Goal: Navigation & Orientation: Find specific page/section

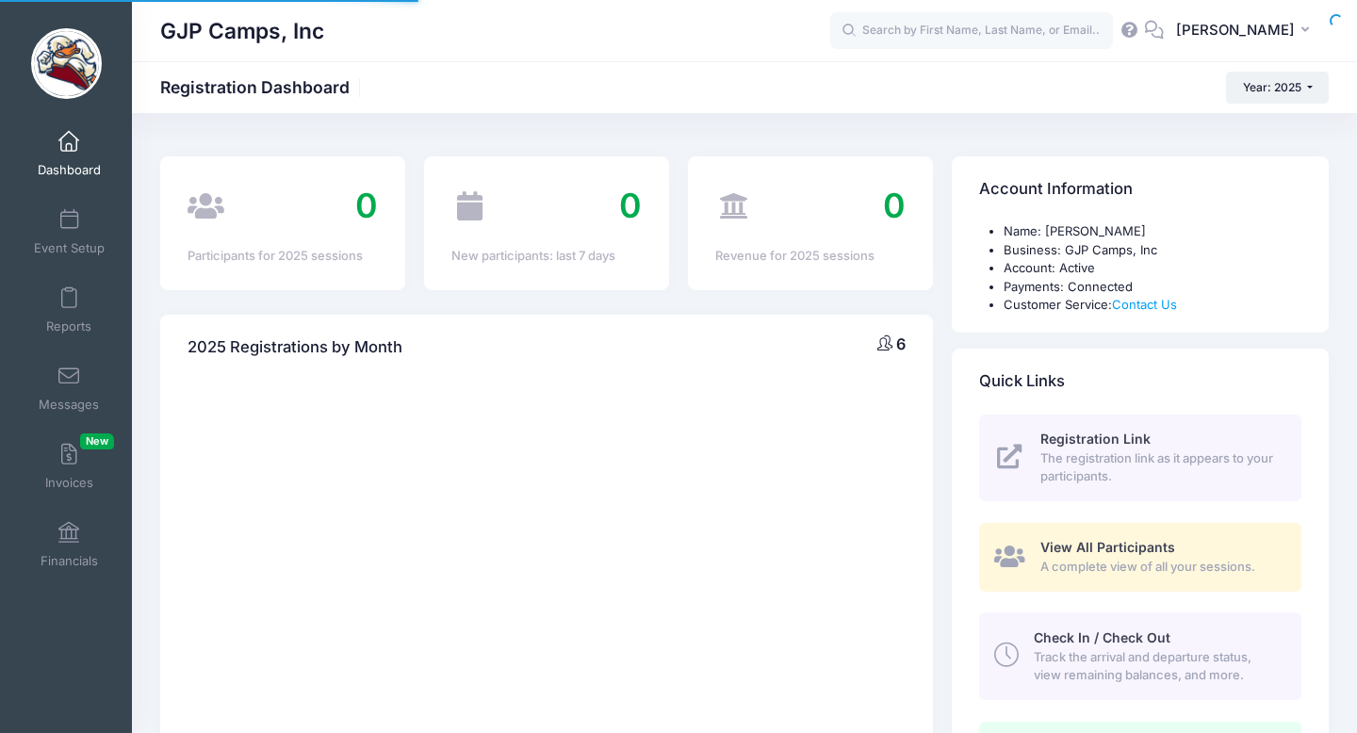
select select
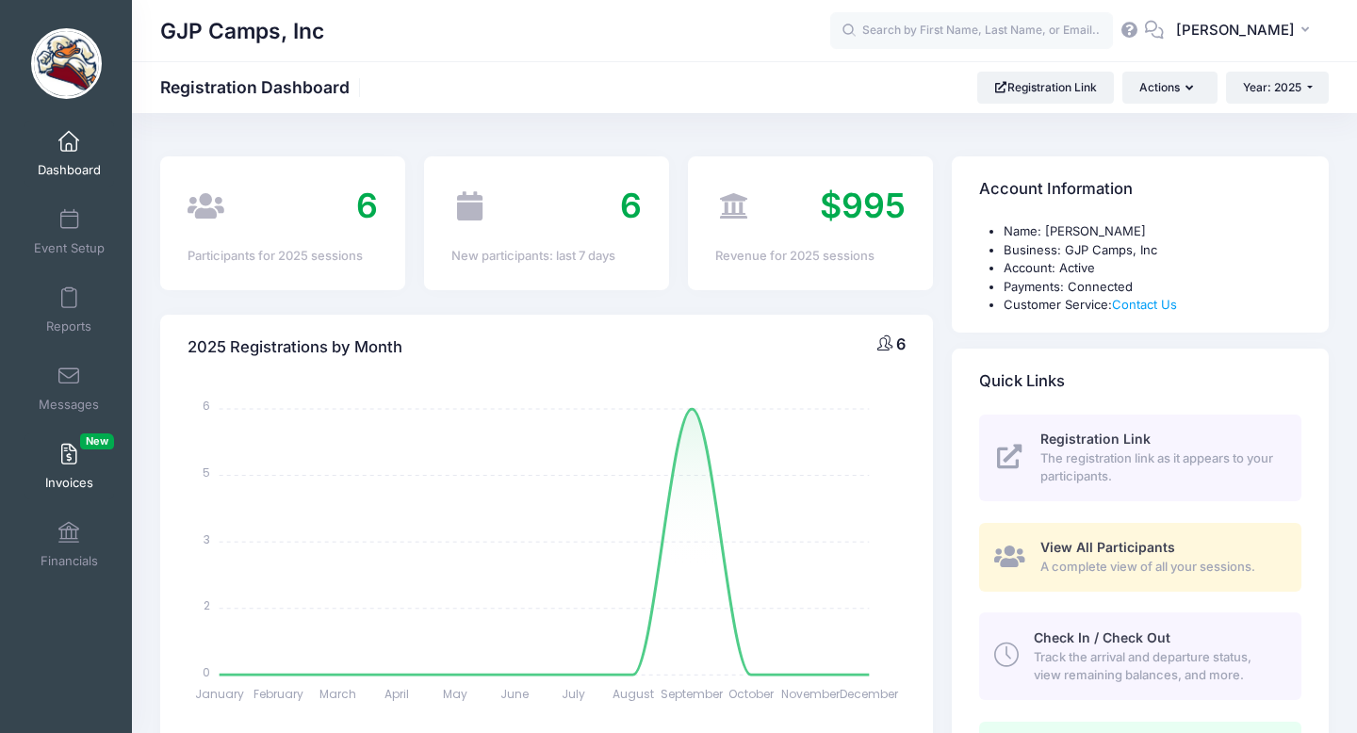
click at [69, 453] on span at bounding box center [69, 455] width 0 height 21
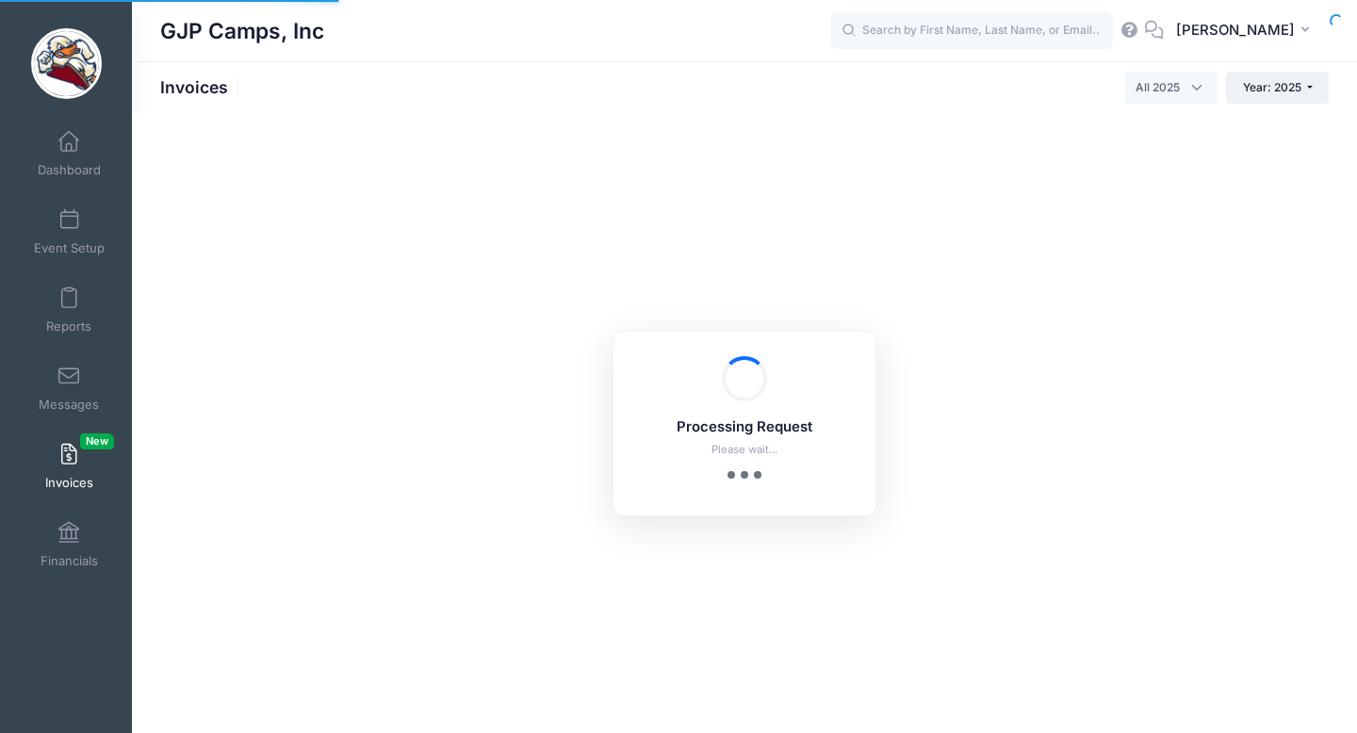
select select
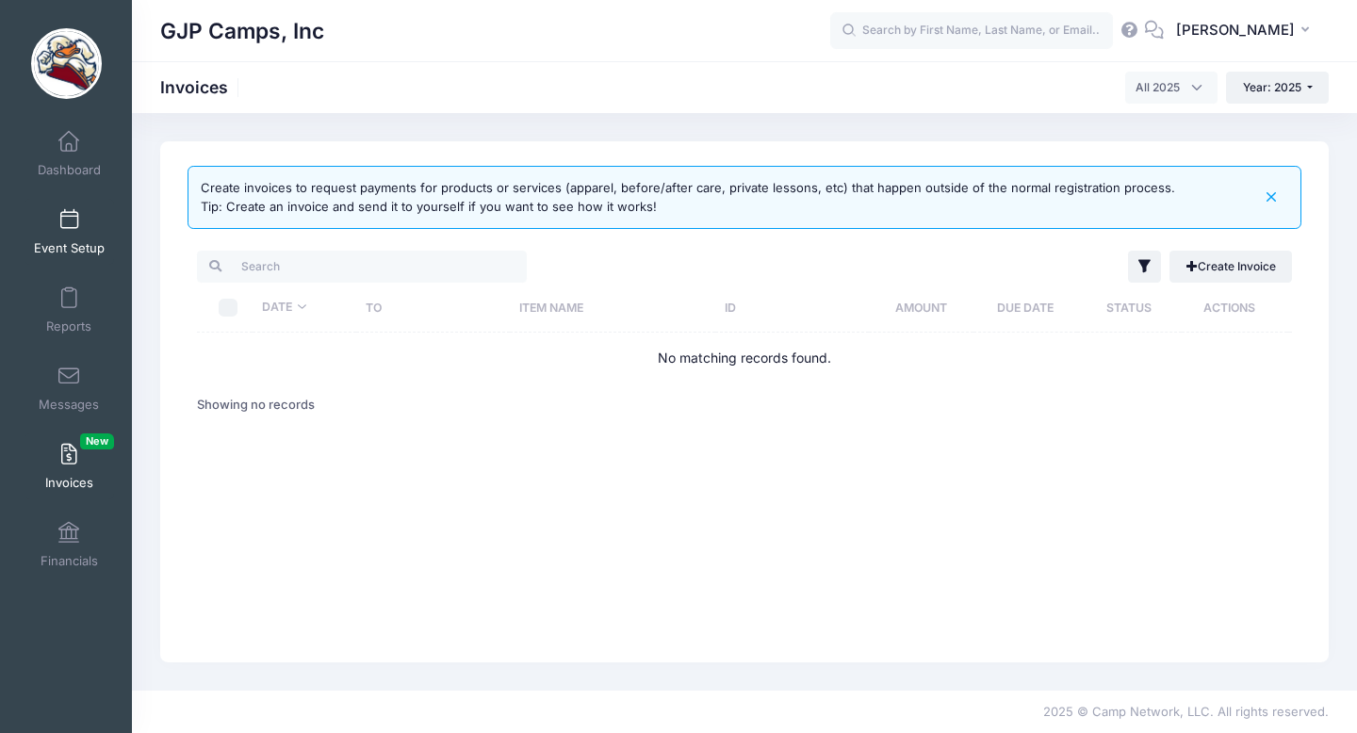
click at [68, 240] on span "Event Setup" at bounding box center [69, 248] width 71 height 16
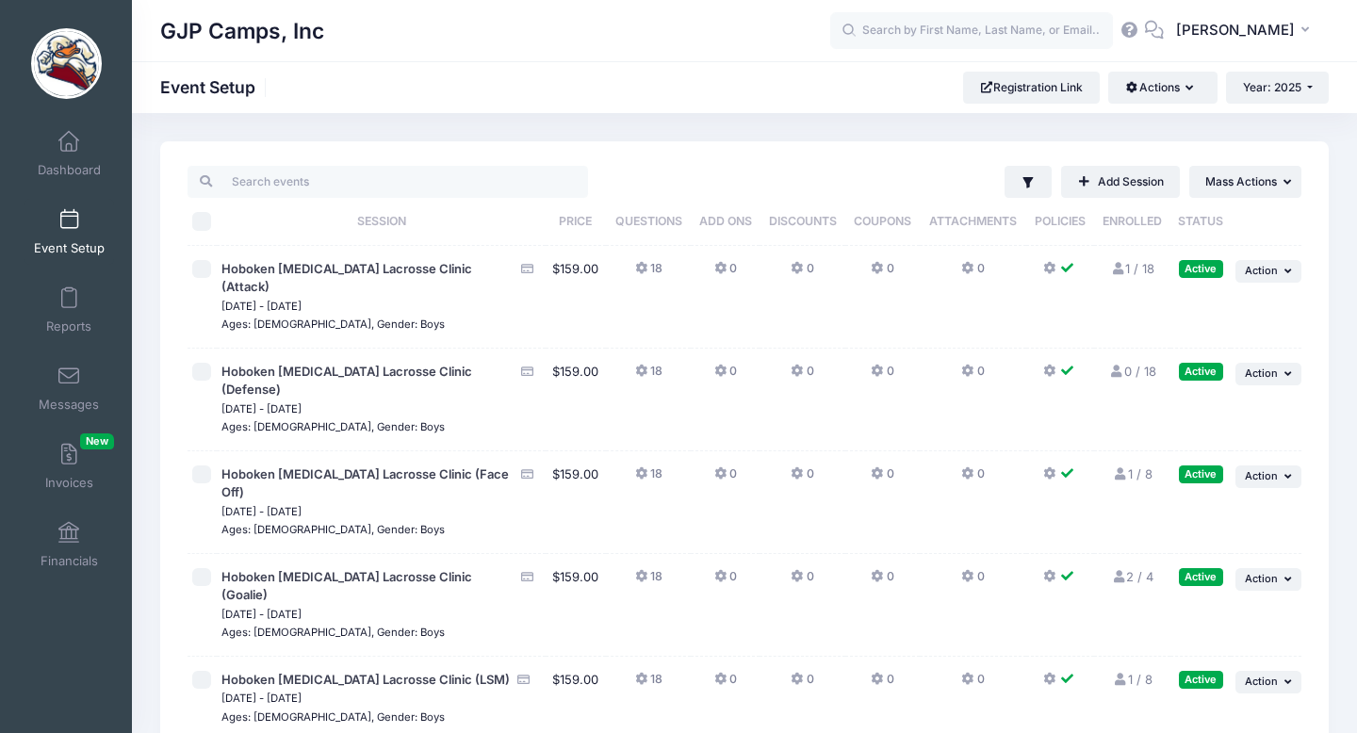
click at [1344, 290] on div "Filter Filter Options Show: Active Live Completed ..." at bounding box center [744, 594] width 1225 height 906
click at [74, 157] on link "Dashboard" at bounding box center [70, 154] width 90 height 66
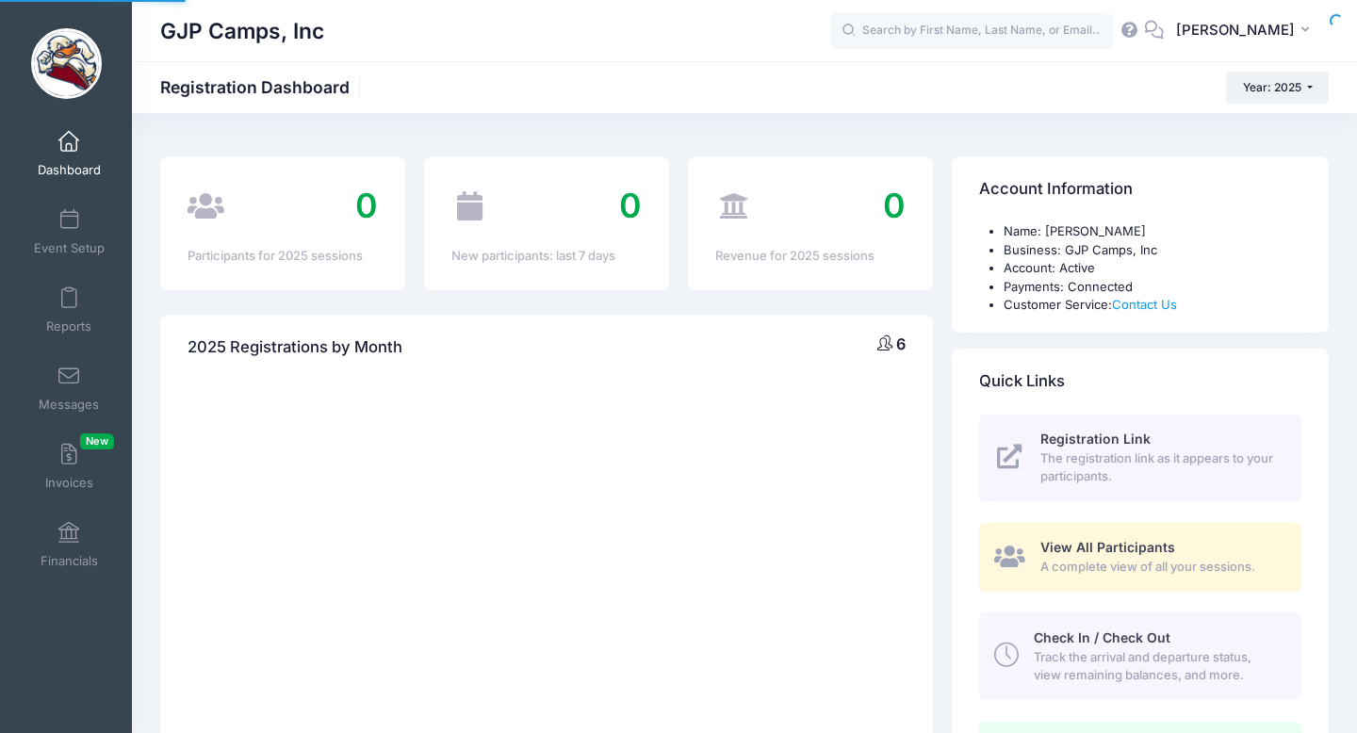
select select
